Goal: Task Accomplishment & Management: Complete application form

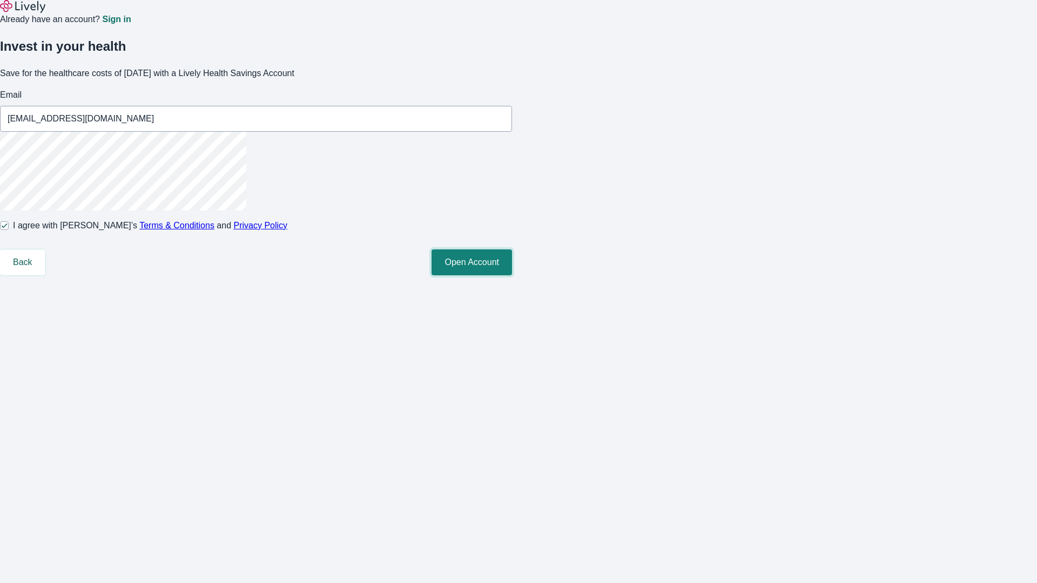
click at [512, 275] on button "Open Account" at bounding box center [471, 262] width 80 height 26
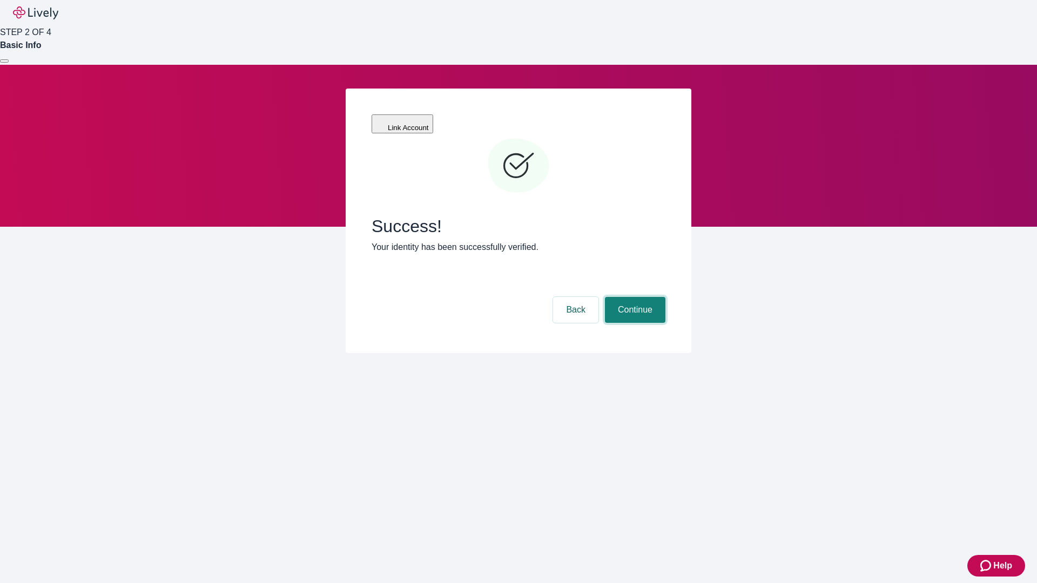
click at [633, 297] on button "Continue" at bounding box center [635, 310] width 60 height 26
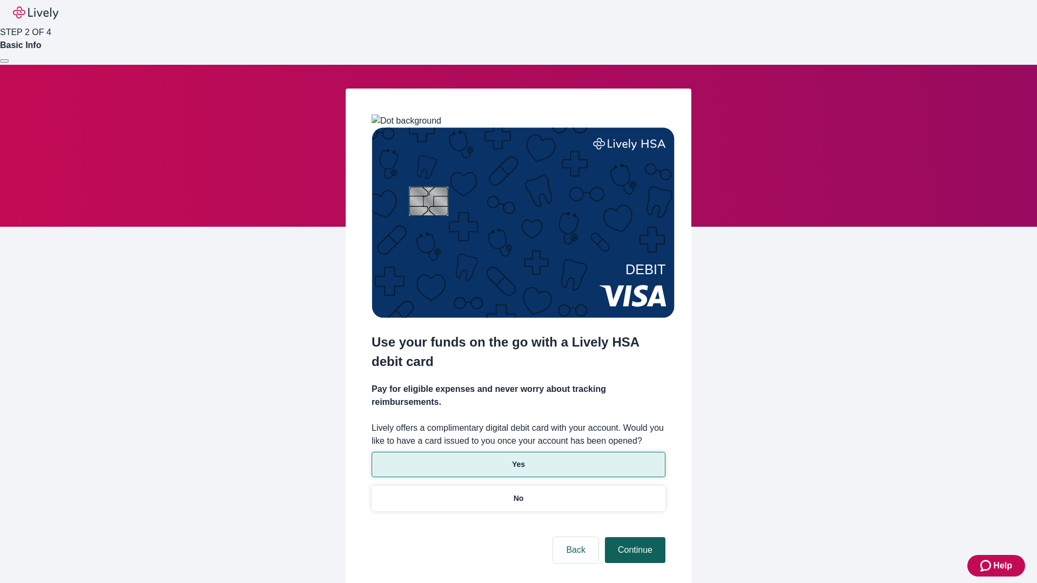
click at [518, 459] on p "Yes" at bounding box center [518, 464] width 13 height 11
click at [633, 537] on button "Continue" at bounding box center [635, 550] width 60 height 26
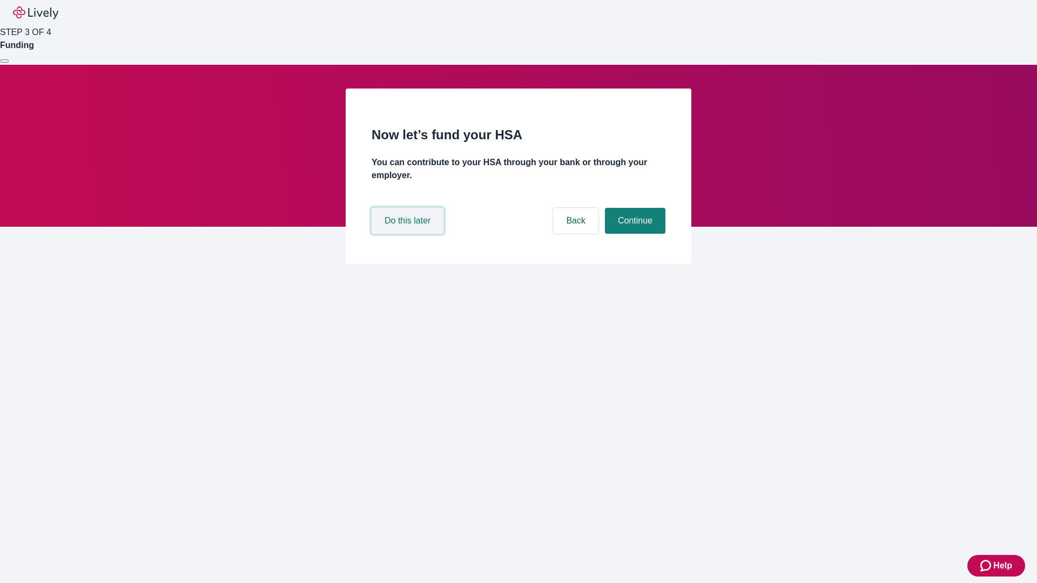
click at [409, 234] on button "Do this later" at bounding box center [407, 221] width 72 height 26
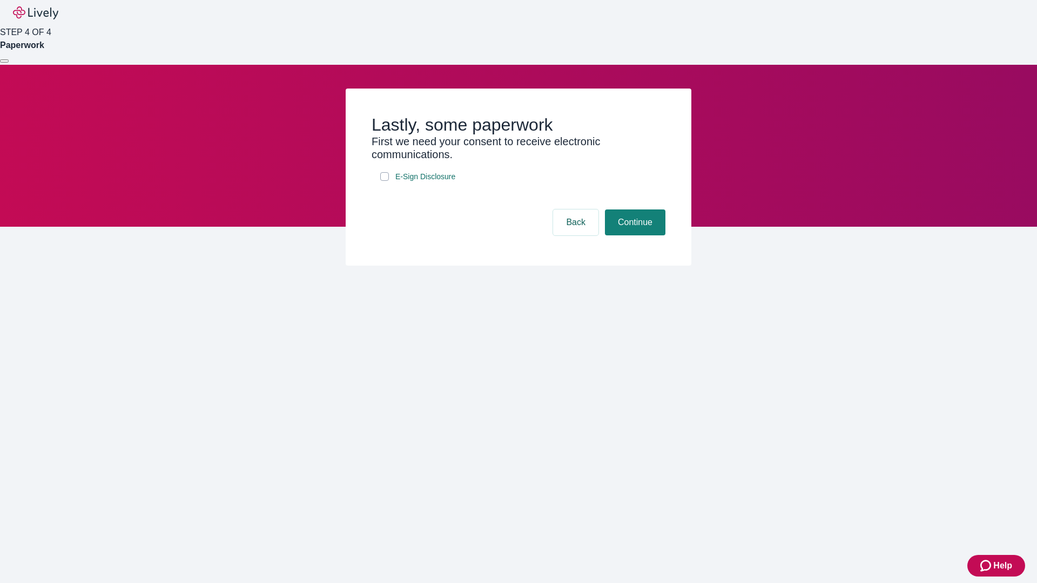
click at [384, 181] on input "E-Sign Disclosure" at bounding box center [384, 176] width 9 height 9
checkbox input "true"
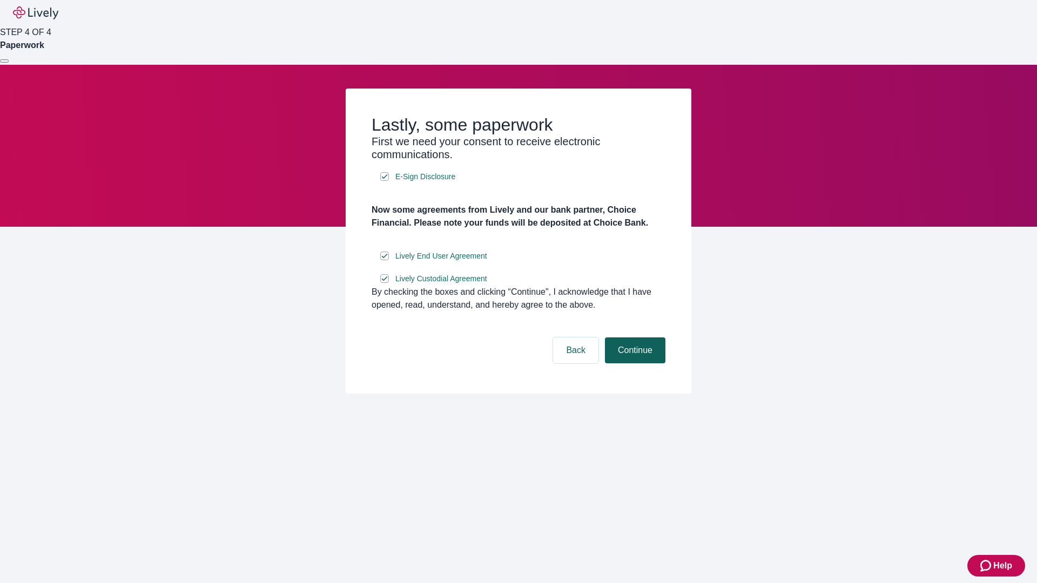
click at [633, 363] on button "Continue" at bounding box center [635, 350] width 60 height 26
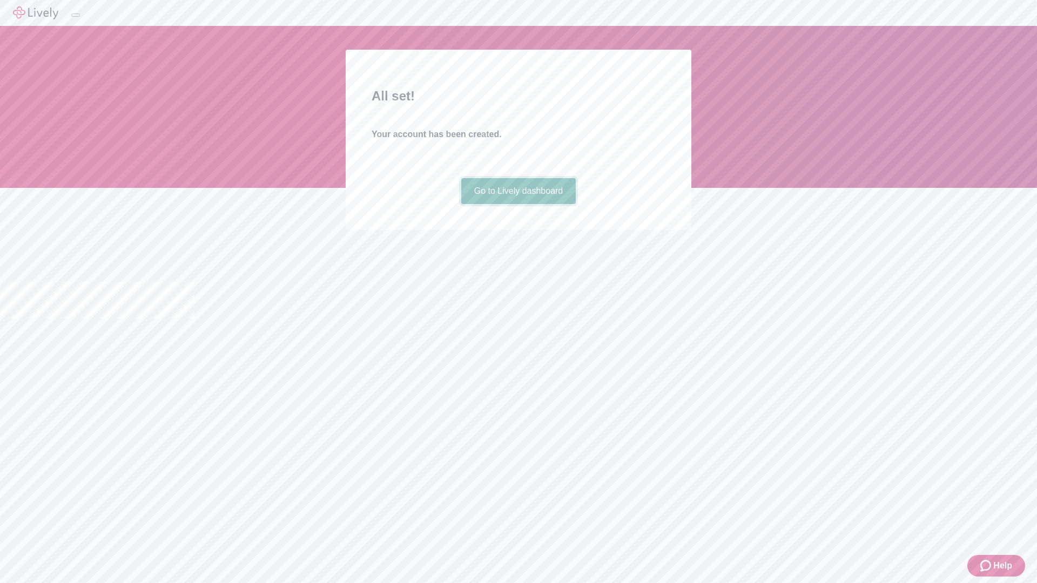
click at [518, 204] on link "Go to Lively dashboard" at bounding box center [518, 191] width 115 height 26
